Goal: Use online tool/utility: Utilize a website feature to perform a specific function

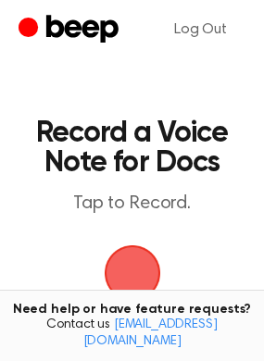
click at [124, 263] on span "button" at bounding box center [133, 273] width 104 height 104
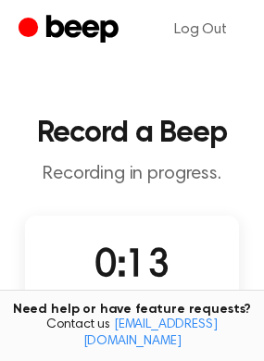
click at [106, 252] on span "0:13" at bounding box center [132, 266] width 74 height 39
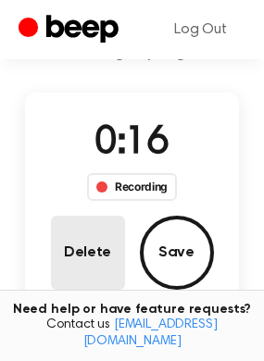
click at [74, 248] on button "Delete" at bounding box center [88, 253] width 74 height 74
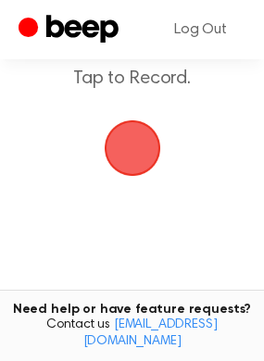
scroll to position [0, 0]
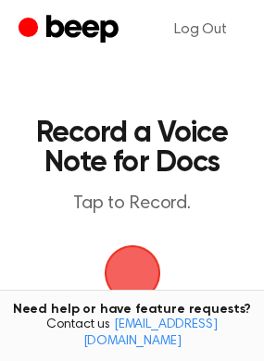
click at [142, 274] on span "button" at bounding box center [132, 274] width 60 height 60
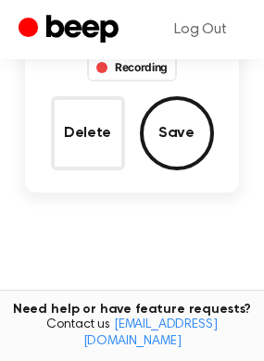
scroll to position [246, 0]
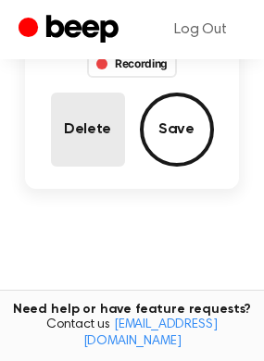
click at [109, 133] on button "Delete" at bounding box center [88, 130] width 74 height 74
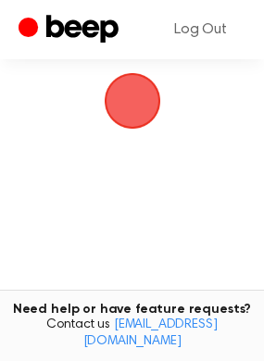
scroll to position [308, 0]
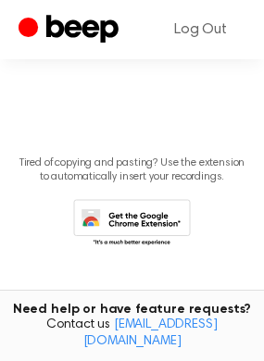
click at [170, 227] on icon at bounding box center [132, 224] width 118 height 51
